Goal: Navigation & Orientation: Find specific page/section

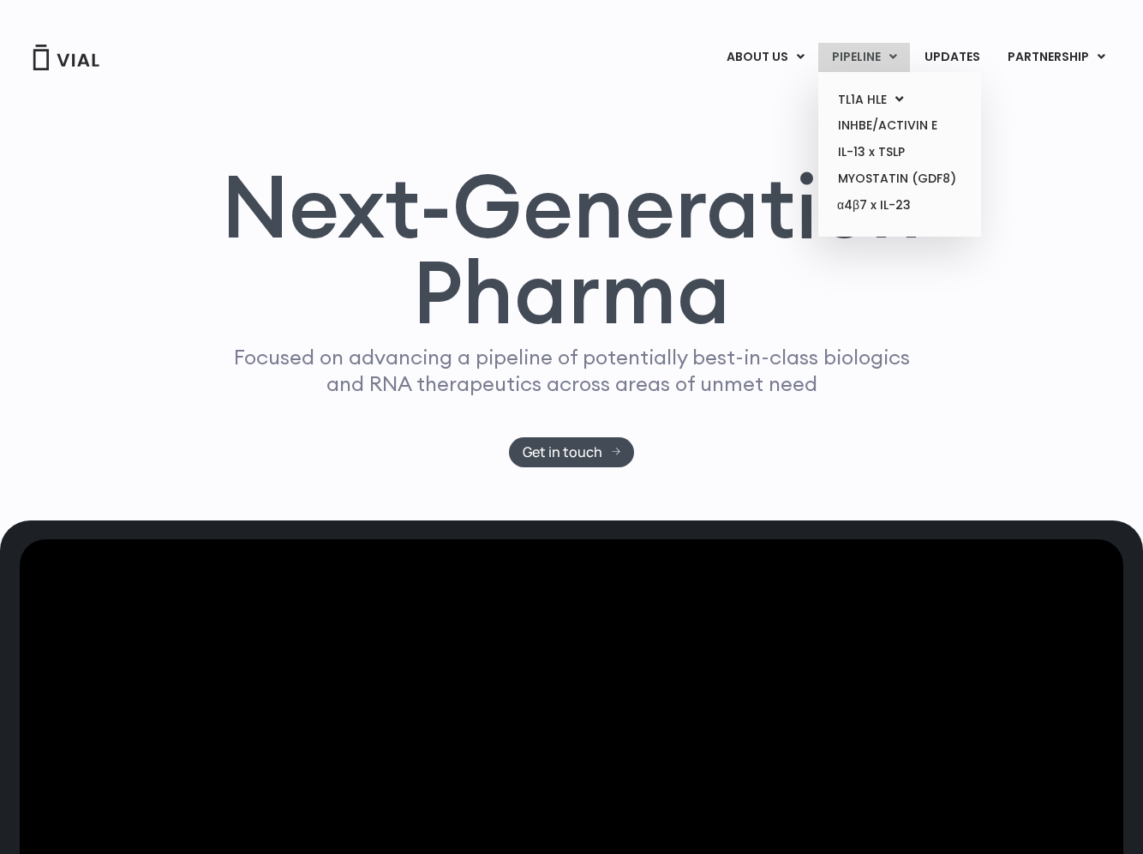
click at [880, 63] on link "PIPELINE" at bounding box center [865, 57] width 92 height 29
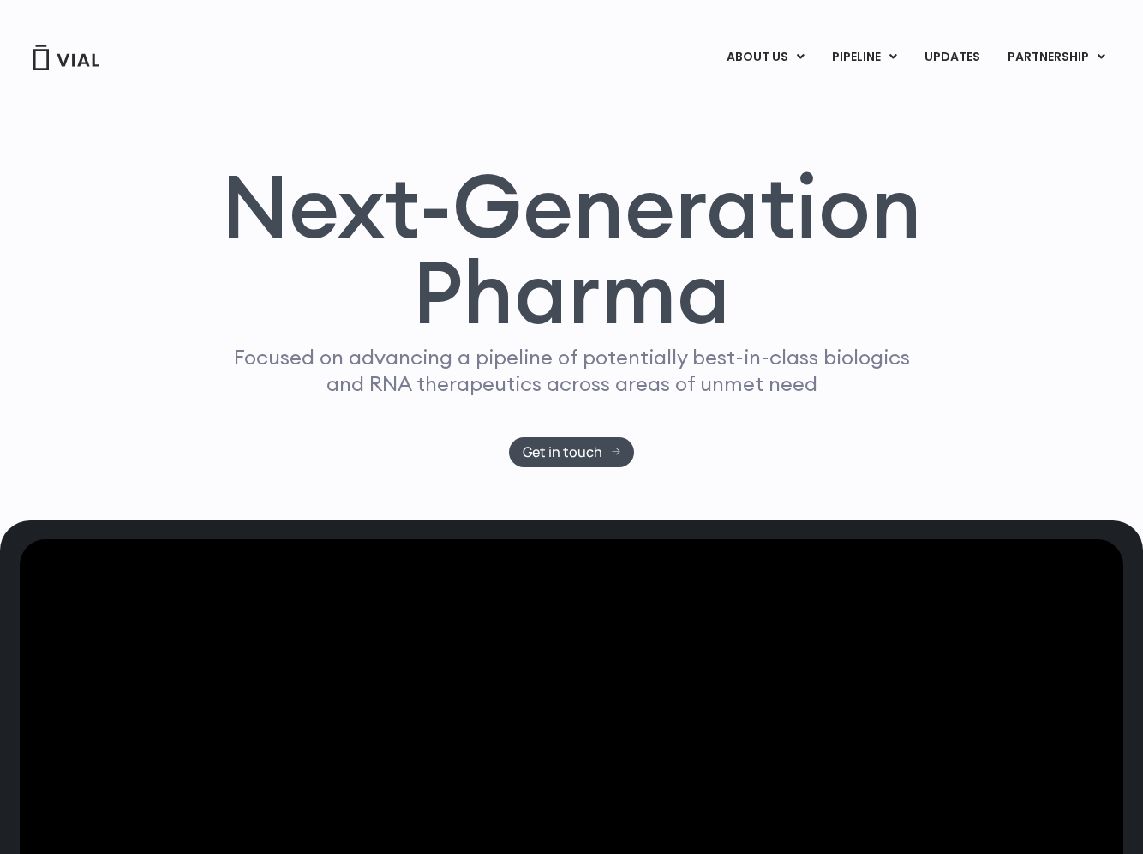
click at [783, 27] on div "ABOUT US ABOUT US CAREERS CONTACT US PIPELINE TL1A HLE PHASE 2 INHBE/ACTIVIN E …" at bounding box center [571, 36] width 1109 height 72
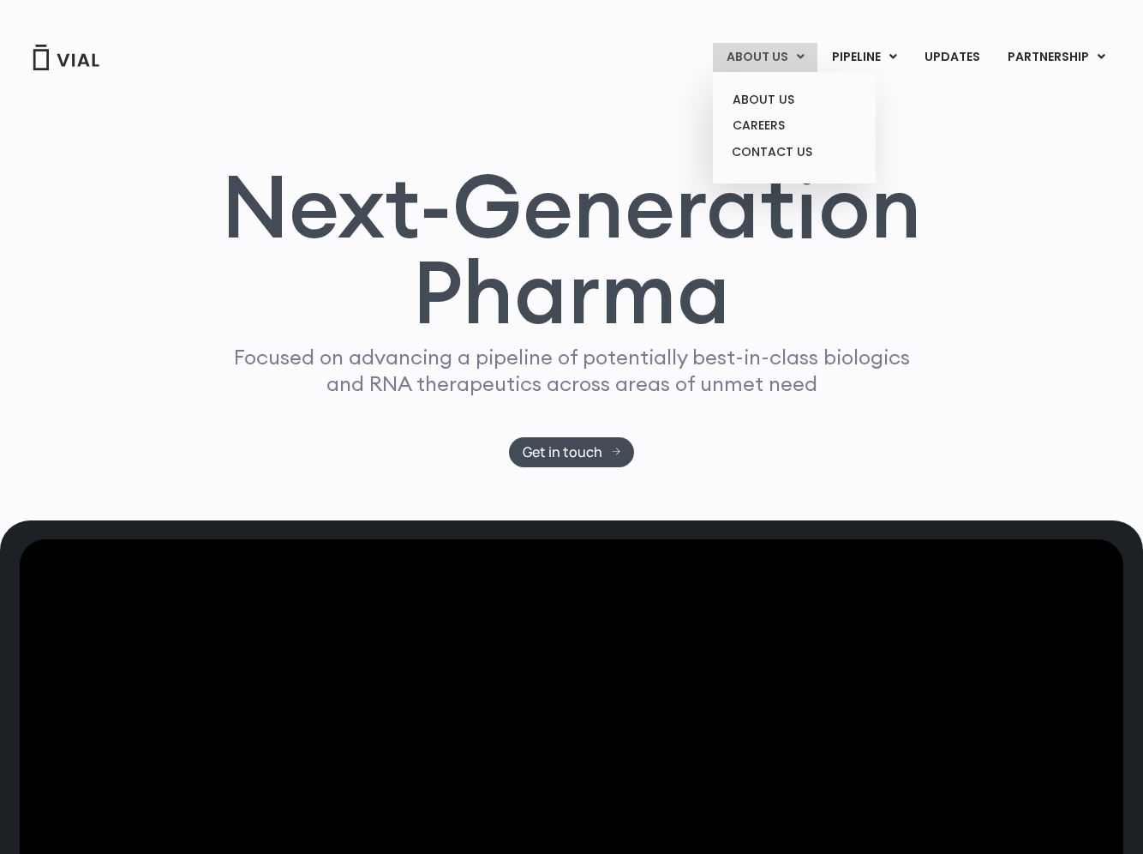
click at [777, 53] on link "ABOUT US" at bounding box center [765, 57] width 105 height 29
click at [758, 56] on link "ABOUT US" at bounding box center [765, 57] width 105 height 29
click at [774, 60] on link "ABOUT US" at bounding box center [765, 57] width 105 height 29
click at [802, 56] on icon at bounding box center [801, 57] width 8 height 12
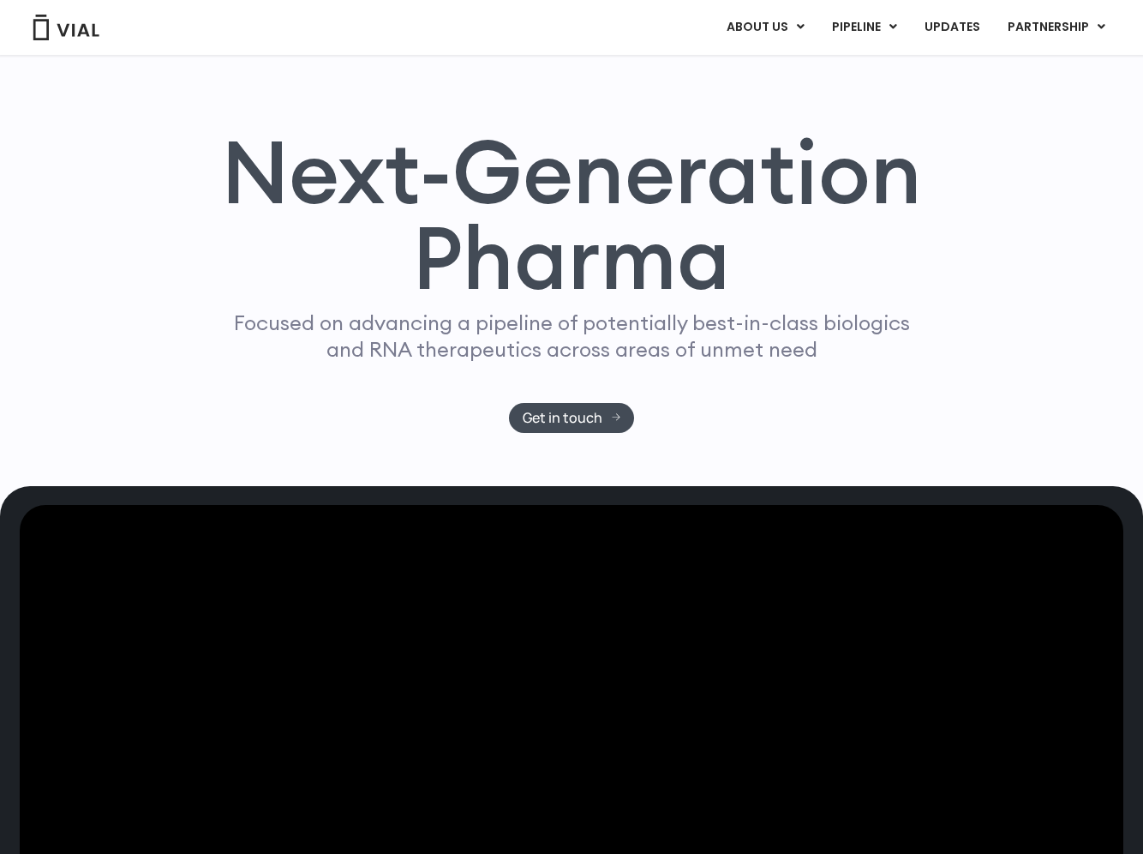
scroll to position [171, 0]
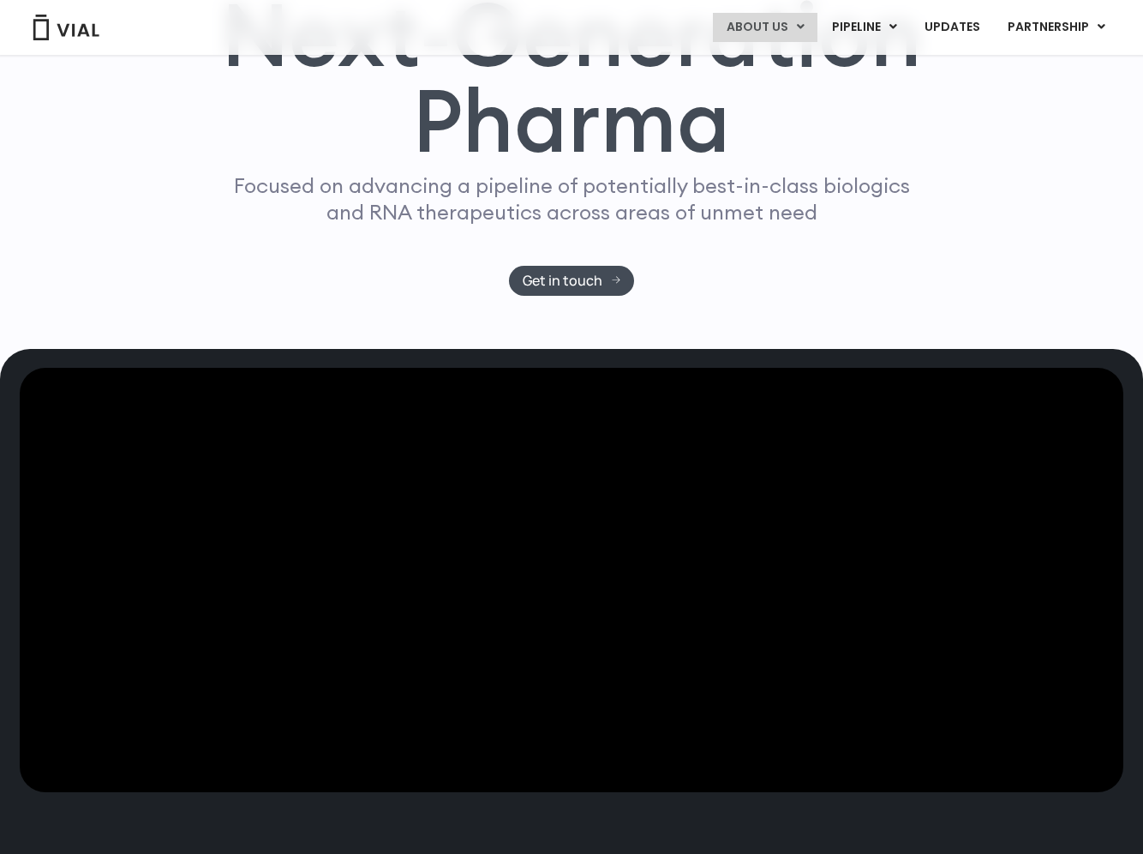
click at [767, 27] on link "ABOUT US" at bounding box center [765, 27] width 105 height 29
click at [764, 68] on link "ABOUT US" at bounding box center [794, 70] width 150 height 27
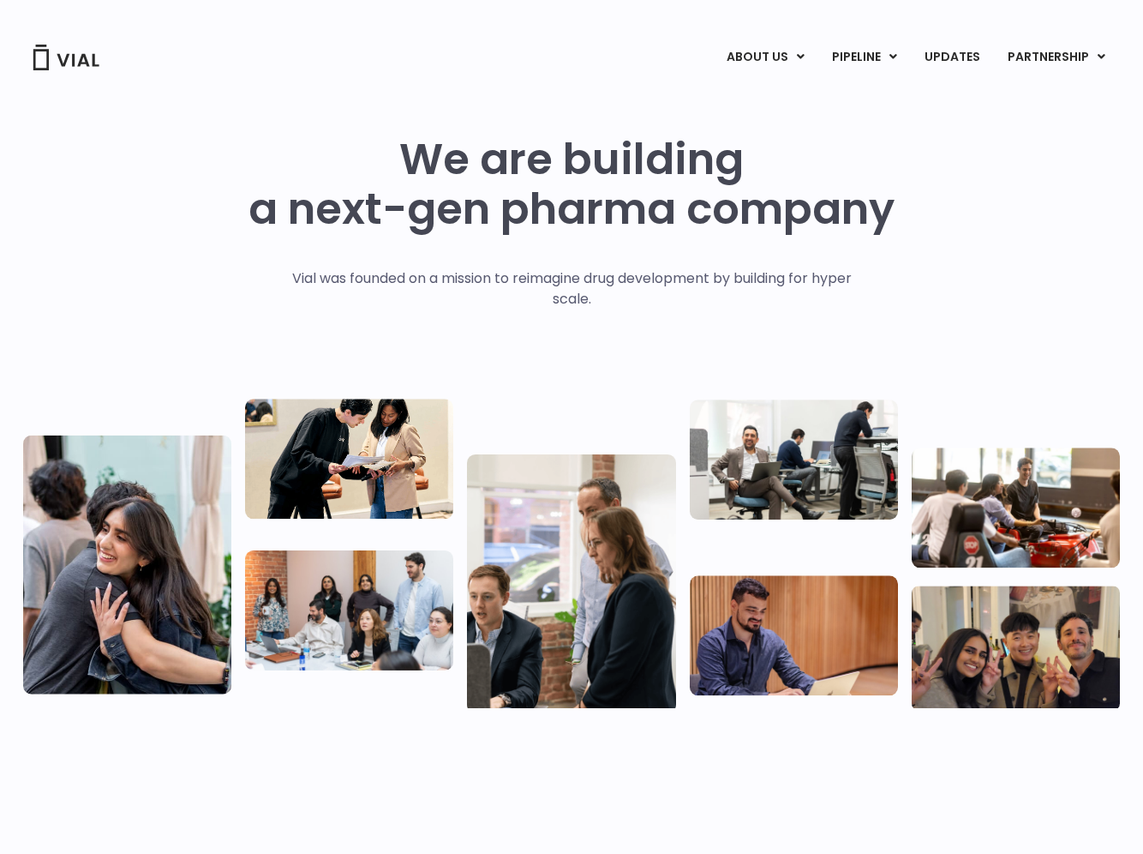
click at [784, 122] on div "We are building a next-gen pharma company Vial was founded on a mission to reim…" at bounding box center [571, 414] width 1097 height 685
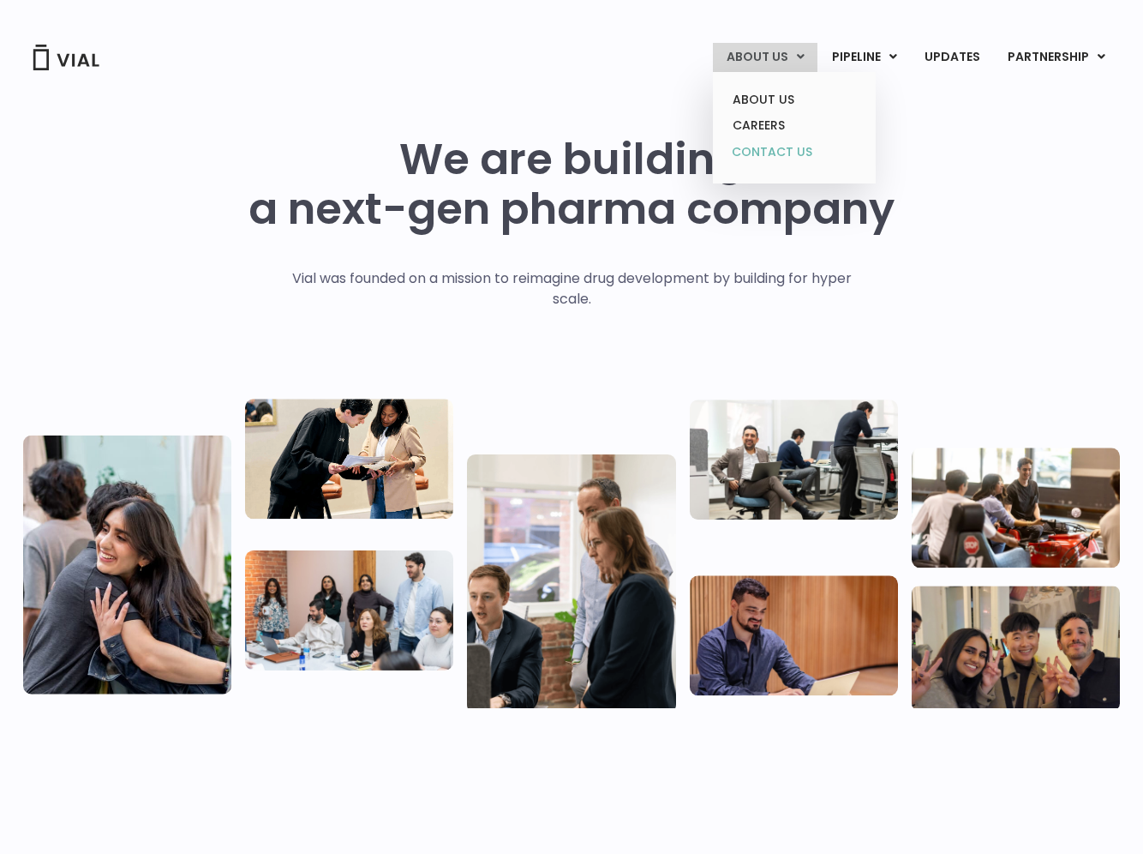
click at [773, 155] on link "CONTACT US" at bounding box center [794, 152] width 150 height 27
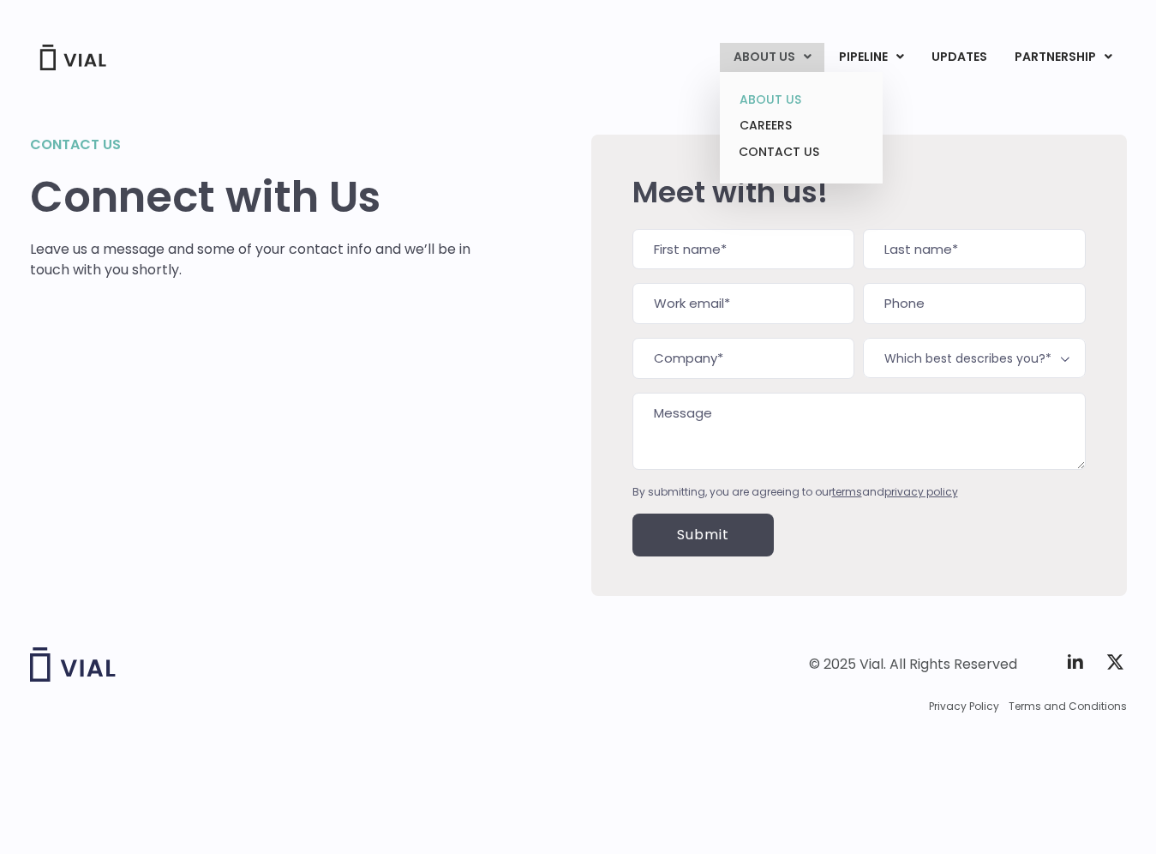
click at [783, 97] on link "ABOUT US" at bounding box center [801, 100] width 150 height 27
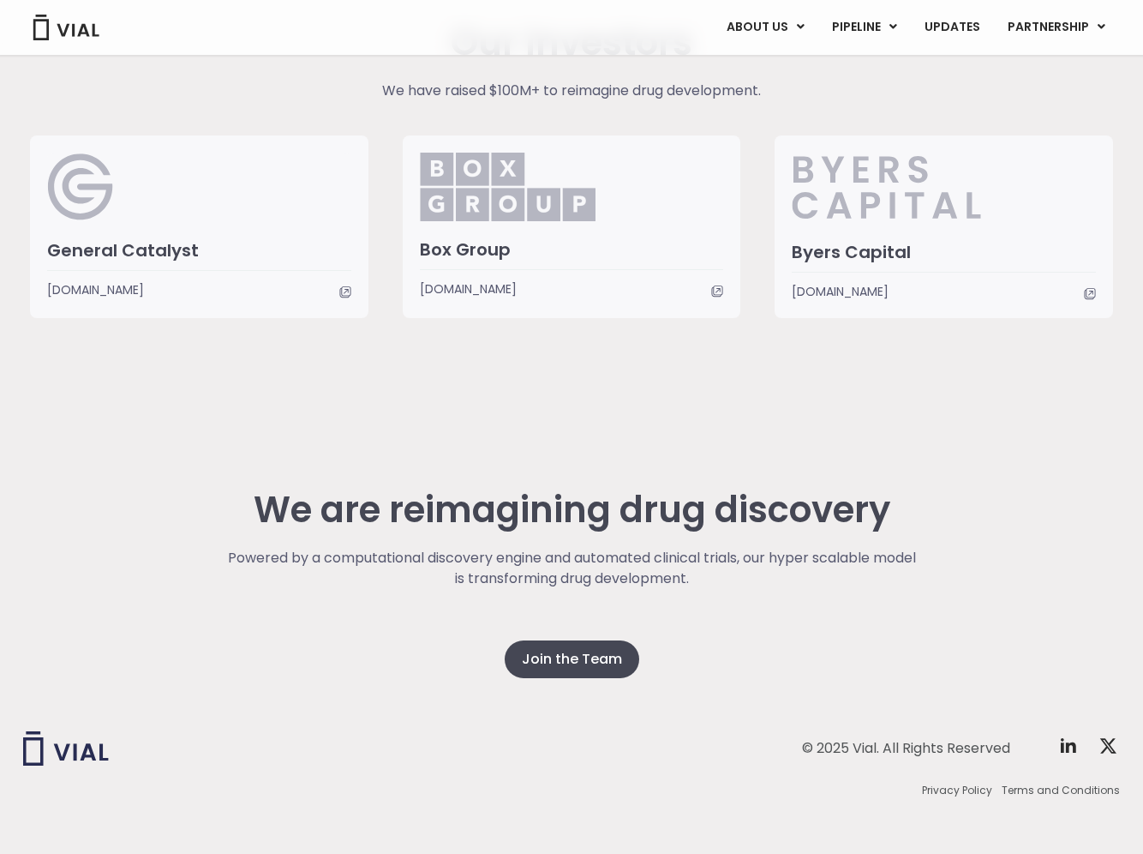
scroll to position [4170, 0]
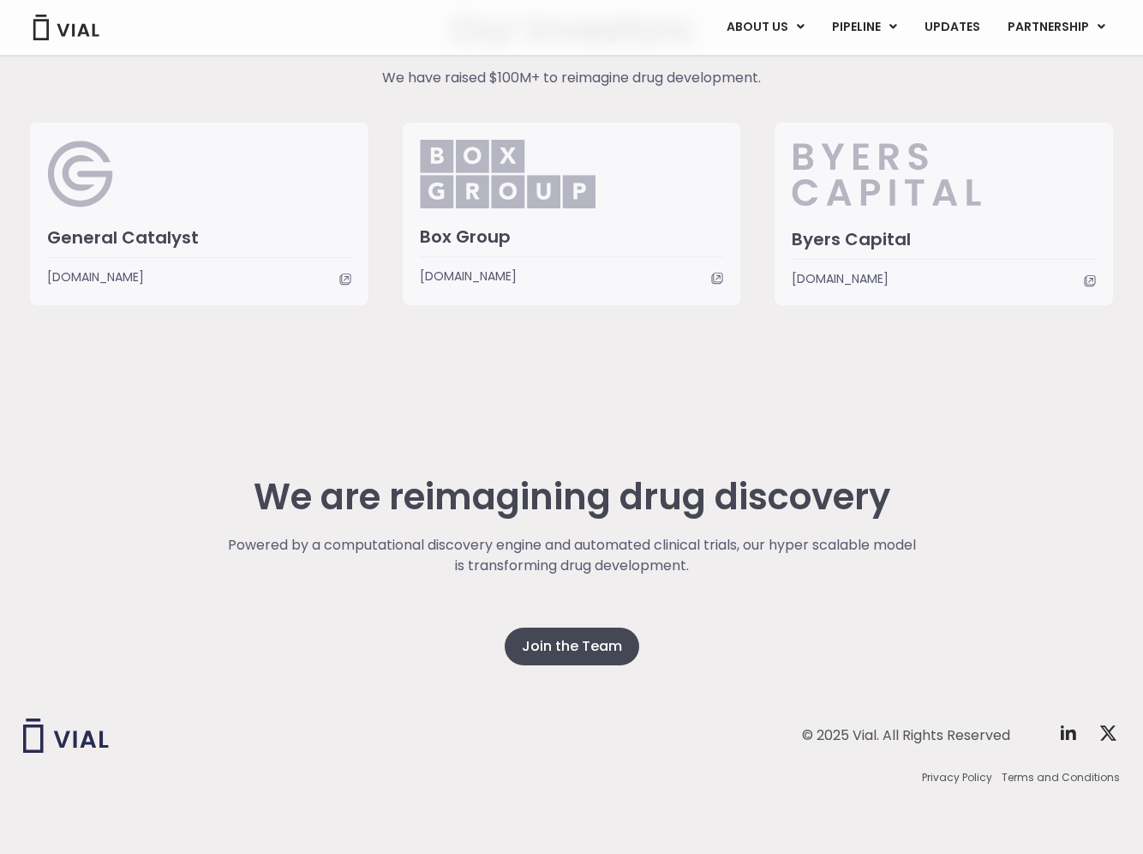
click at [980, 373] on div "Our Investors We have raised $100M+ to reimagine drug development. General Cata…" at bounding box center [571, 157] width 1109 height 467
click at [82, 30] on img at bounding box center [66, 28] width 69 height 26
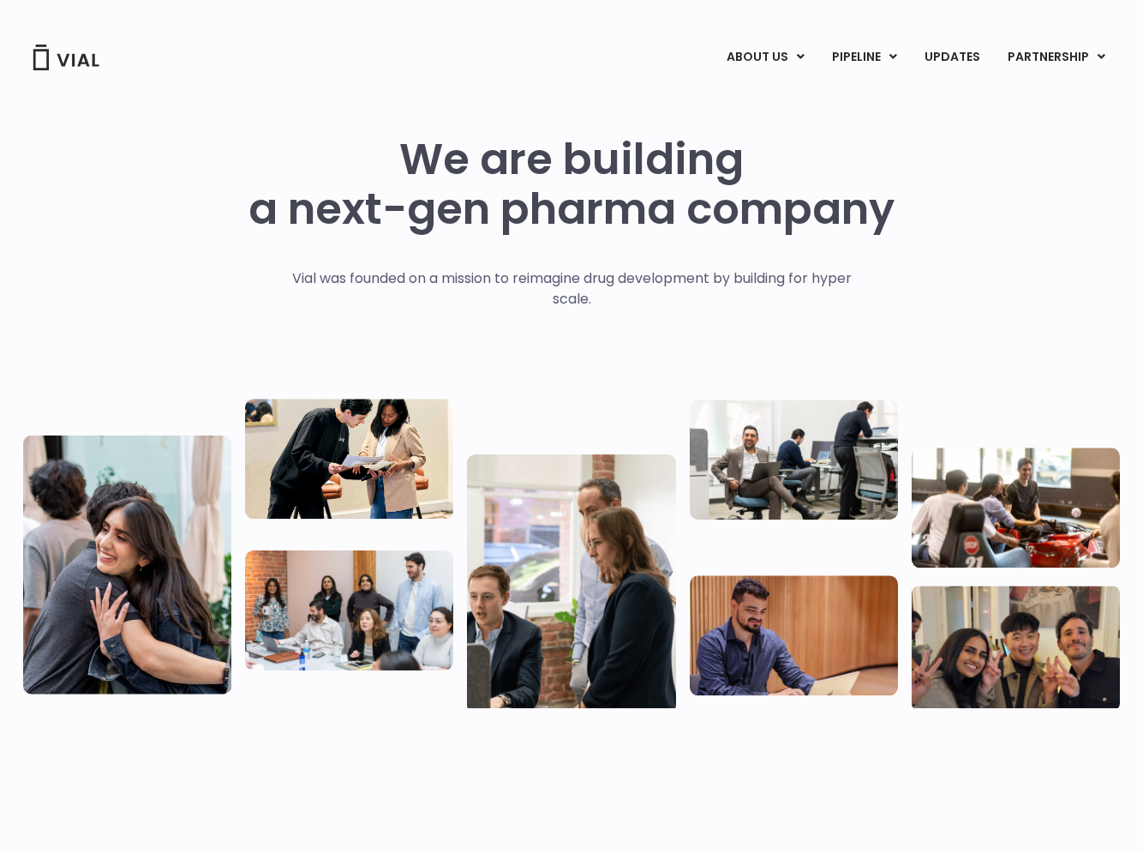
scroll to position [4168, 0]
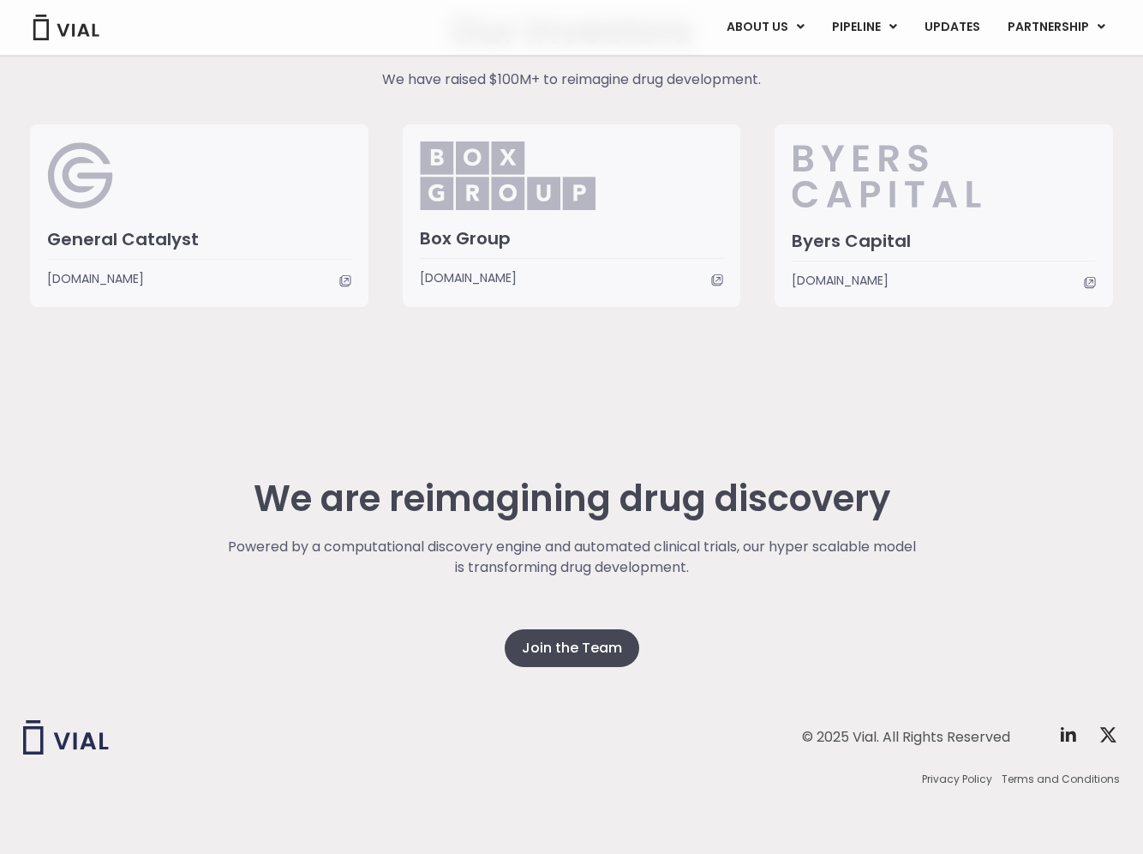
drag, startPoint x: 945, startPoint y: 456, endPoint x: 651, endPoint y: 251, distance: 358.3
click at [945, 453] on div "We are reimagining drug discovery Powered by a computational discovery engine a…" at bounding box center [571, 624] width 1097 height 463
